Goal: Task Accomplishment & Management: Use online tool/utility

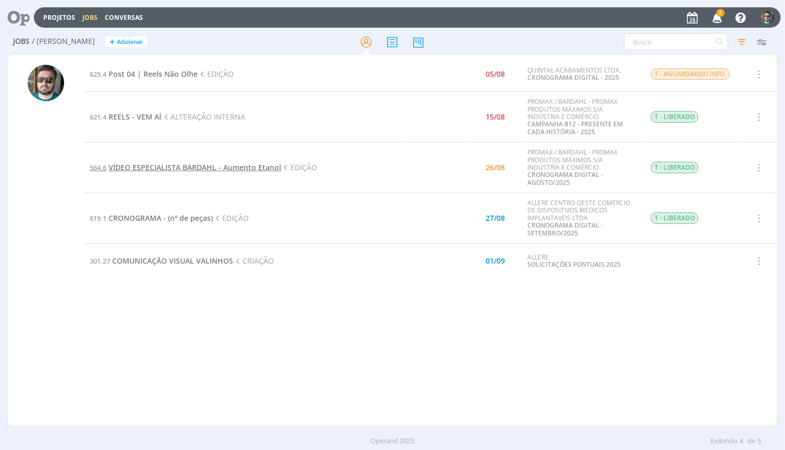
click at [191, 170] on span "VÍDEO ESPECIALISTA BARDAHL - Aumento Etanol" at bounding box center [194, 167] width 173 height 10
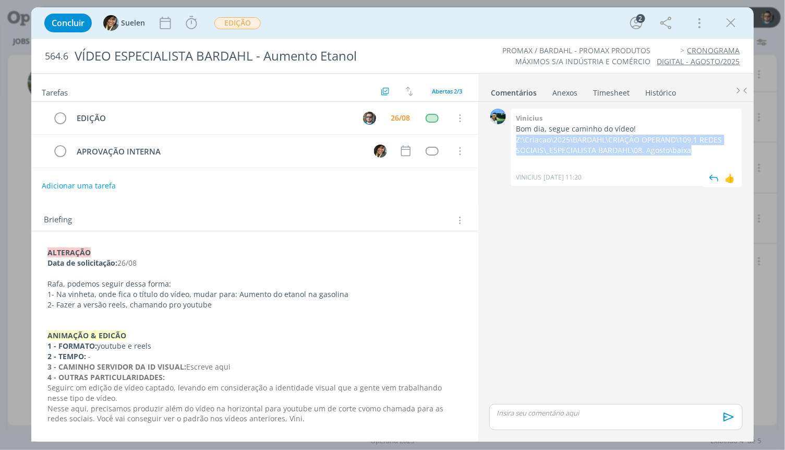
drag, startPoint x: 692, startPoint y: 150, endPoint x: 517, endPoint y: 142, distance: 175.4
click at [517, 142] on p "Z:\Criacao\2025\BARDAHL\CRIAÇÃO OPERAND\109.1 REDES SOCIAIS\_ESPECIALISTA BARDA…" at bounding box center [626, 145] width 220 height 21
copy p "Z:\Criacao\2025\BARDAHL\CRIAÇÃO OPERAND\109.1 REDES SOCIAIS\_ESPECIALISTA BARDA…"
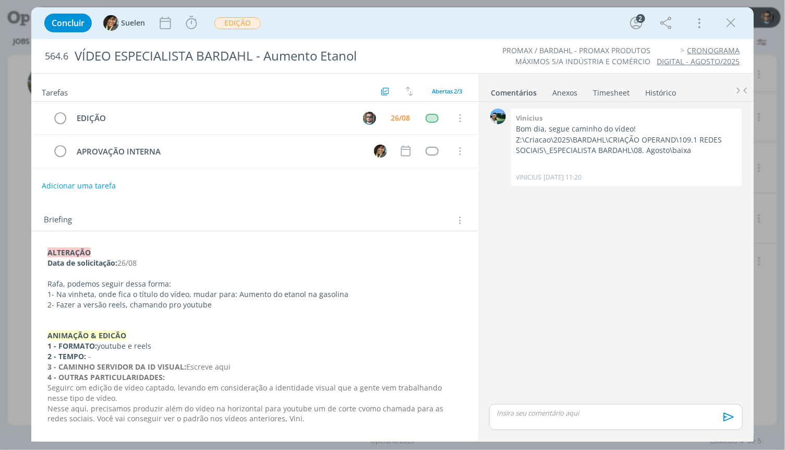
click at [660, 229] on div "0 Vinicius Bom dia, segue caminho do vídeo! Z:\Criacao\2025\BARDAHL\CRIAÇÃO OPE…" at bounding box center [616, 254] width 262 height 296
click at [728, 24] on icon "dialog" at bounding box center [731, 23] width 16 height 16
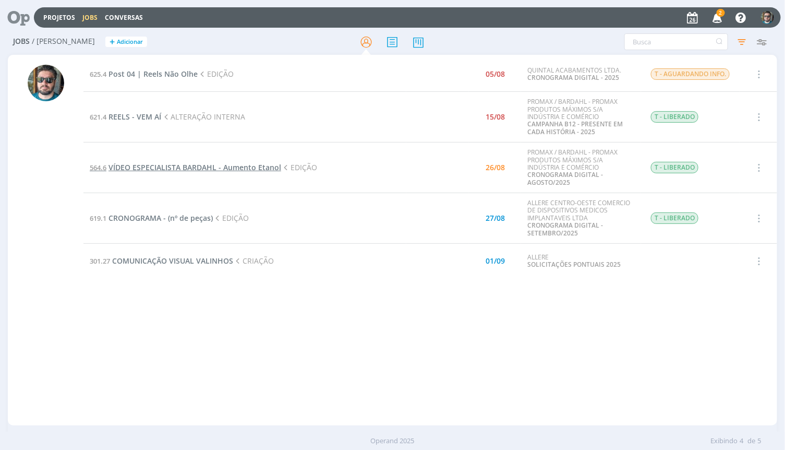
click at [245, 166] on span "VÍDEO ESPECIALISTA BARDAHL - Aumento Etanol" at bounding box center [194, 167] width 173 height 10
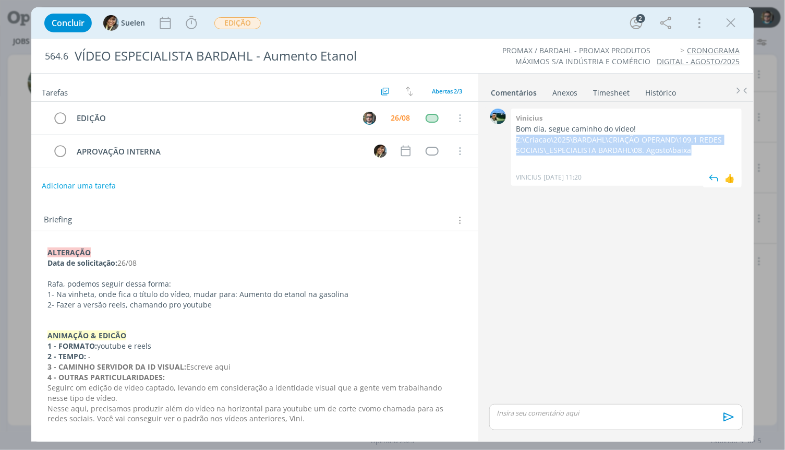
drag, startPoint x: 710, startPoint y: 152, endPoint x: 518, endPoint y: 142, distance: 192.2
click at [518, 142] on p "Z:\Criacao\2025\BARDAHL\CRIAÇÃO OPERAND\109.1 REDES SOCIAIS\_ESPECIALISTA BARDA…" at bounding box center [626, 145] width 220 height 21
copy p "Z:\Criacao\2025\BARDAHL\CRIAÇÃO OPERAND\109.1 REDES SOCIAIS\_ESPECIALISTA BARDA…"
click at [188, 23] on icon "dialog" at bounding box center [192, 23] width 16 height 16
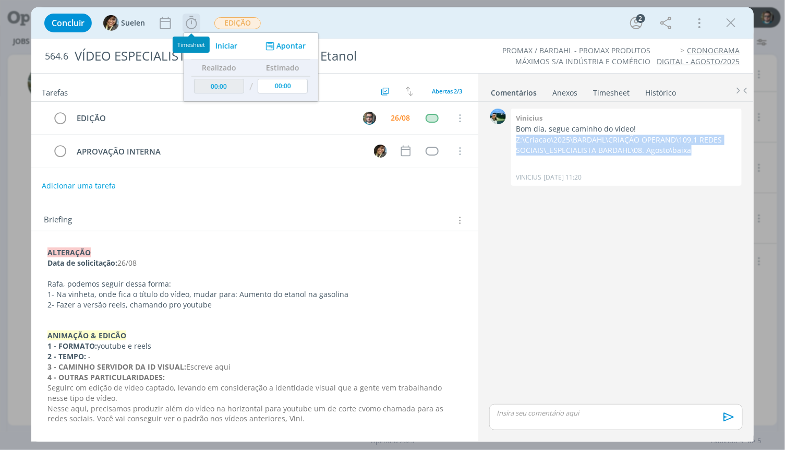
click at [212, 47] on icon "dialog" at bounding box center [206, 46] width 18 height 14
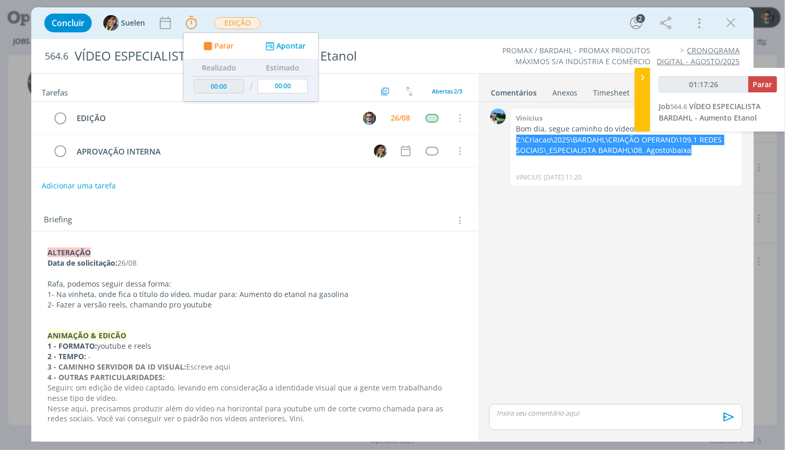
type input "01:18:26"
